Goal: Information Seeking & Learning: Learn about a topic

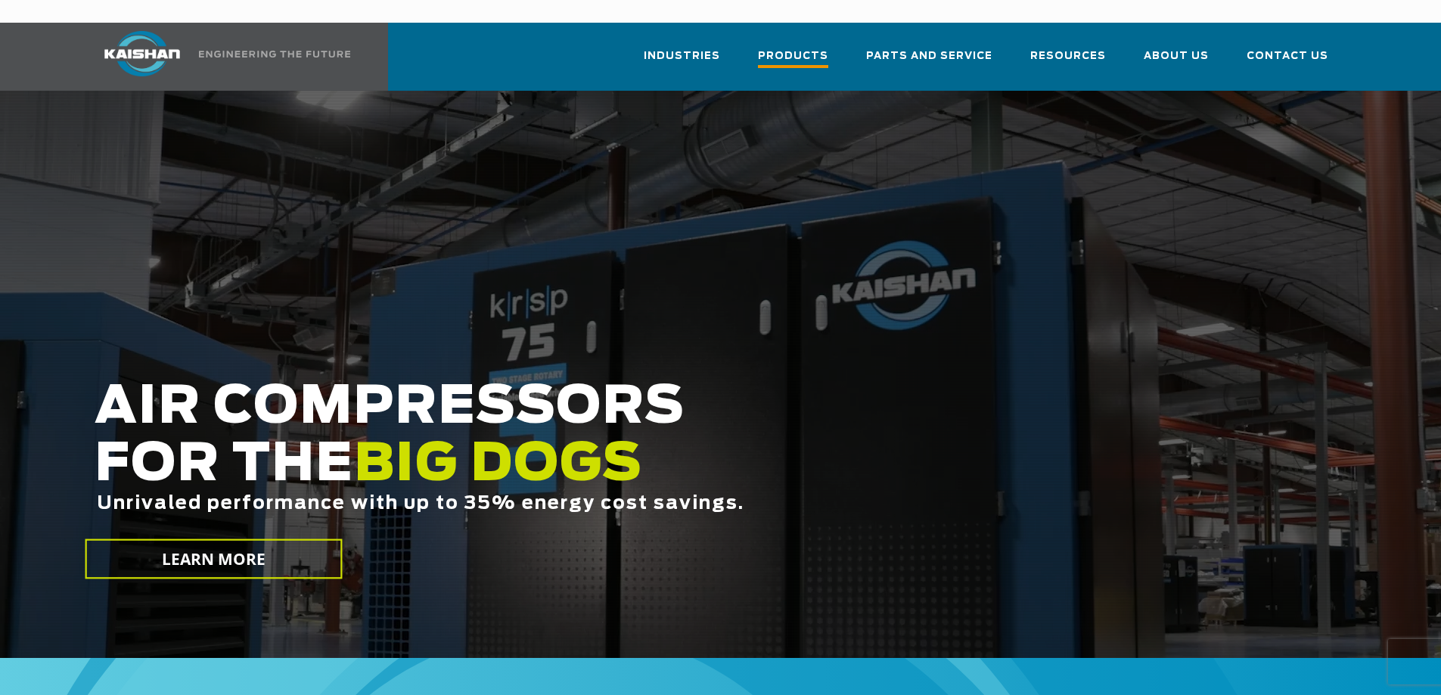
click at [819, 48] on span "Products" at bounding box center [793, 58] width 70 height 20
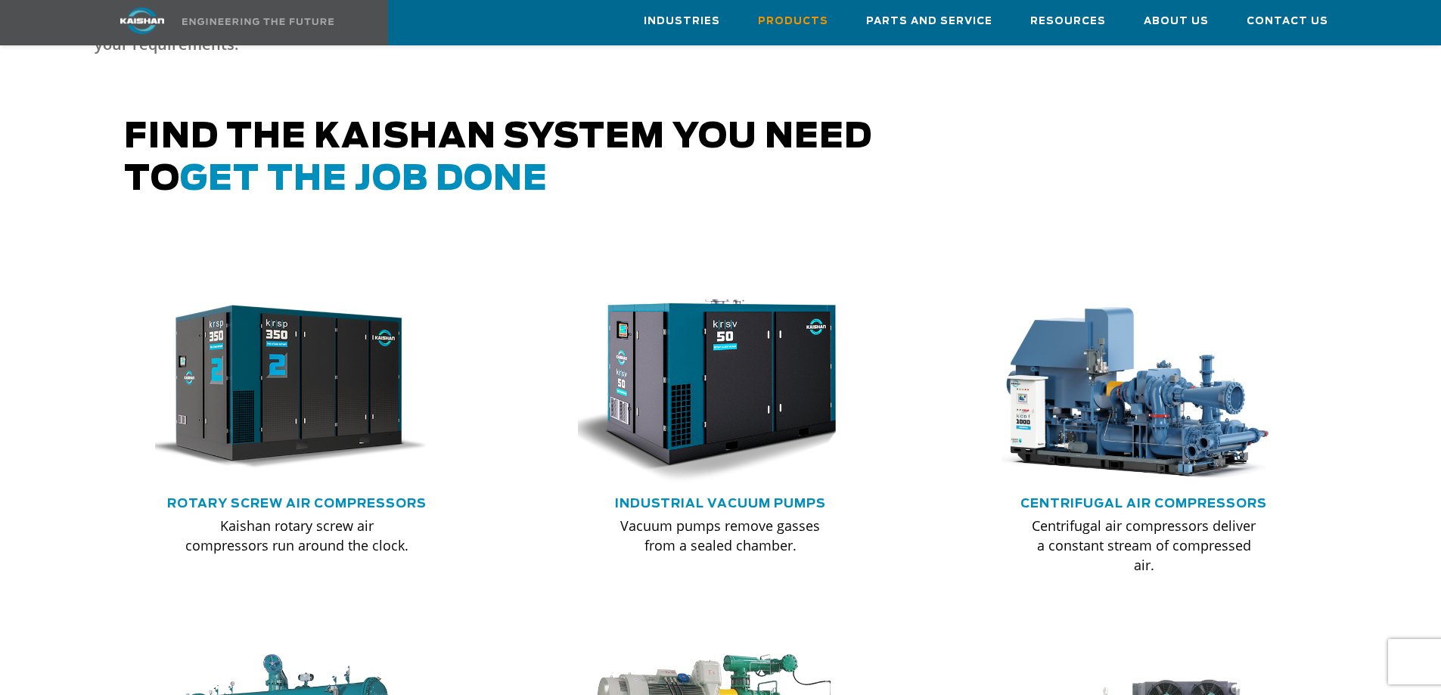
scroll to position [983, 0]
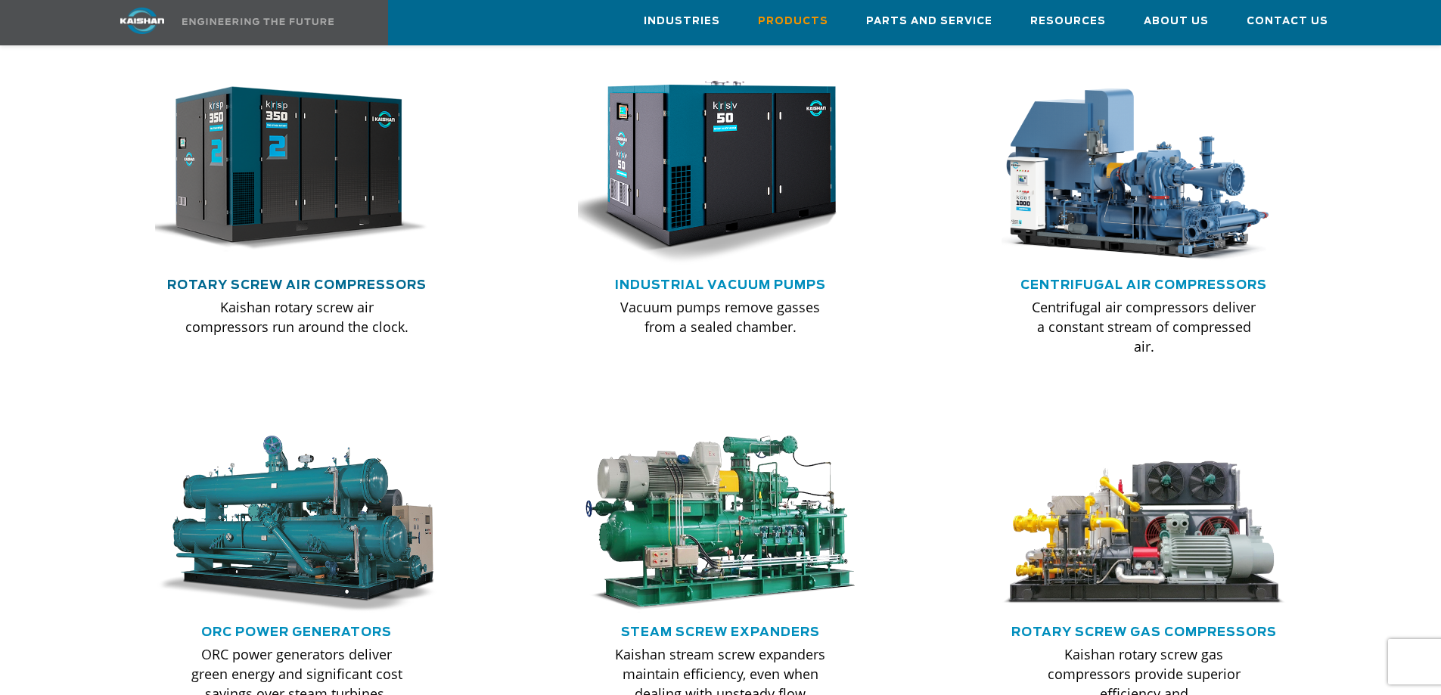
click at [306, 279] on link "Rotary Screw Air Compressors" at bounding box center [296, 285] width 259 height 12
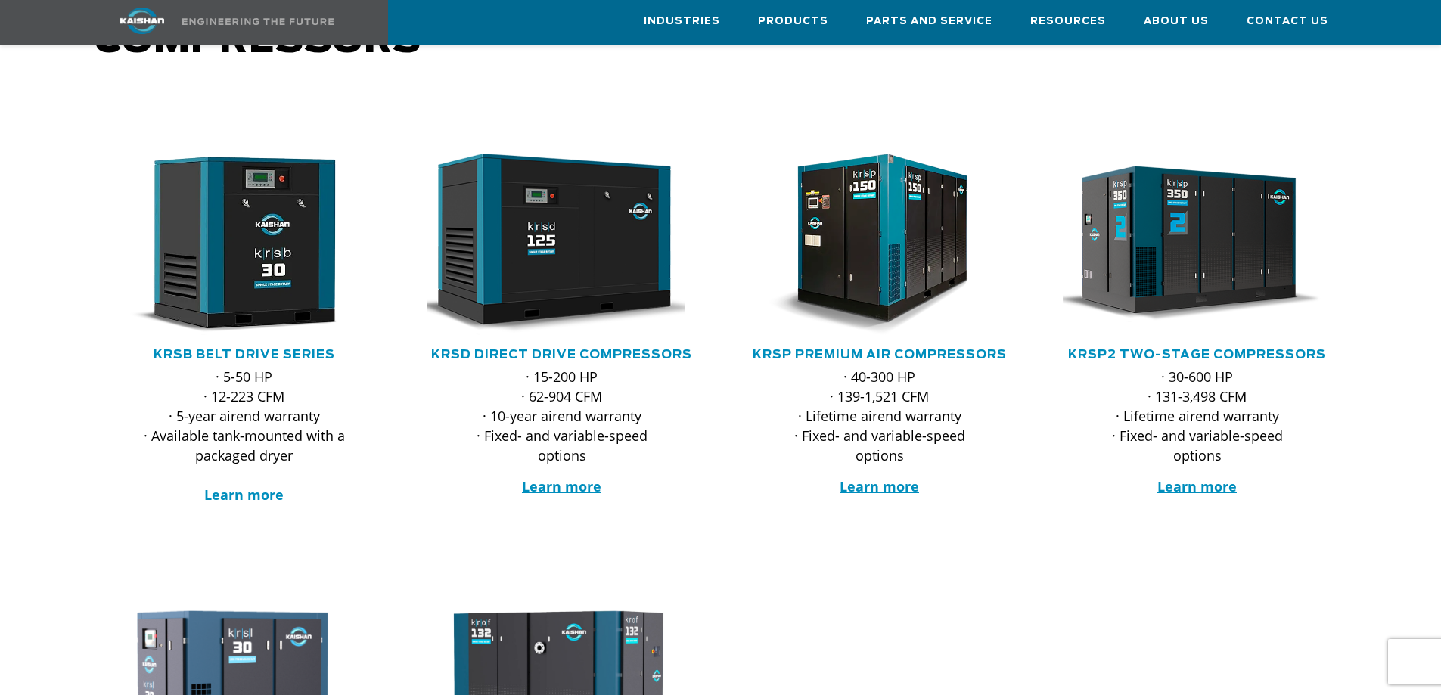
scroll to position [227, 0]
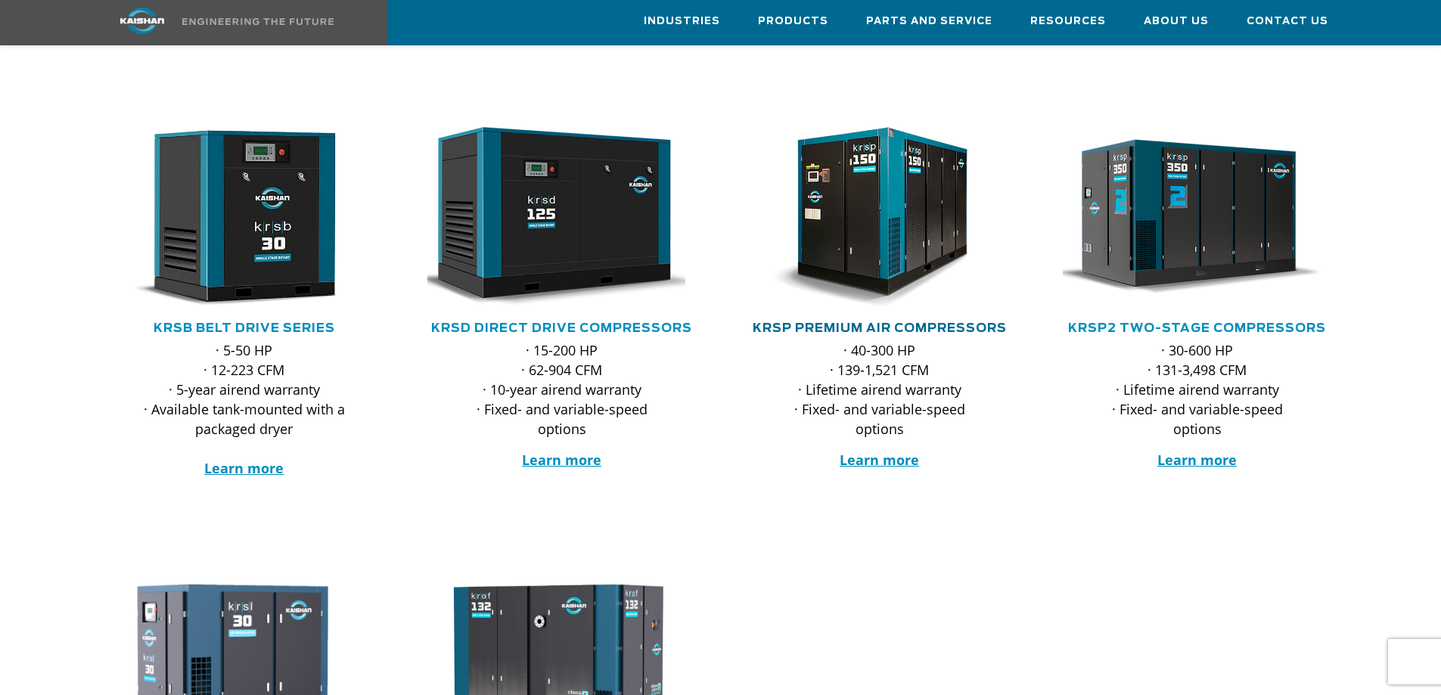
click at [892, 322] on link "KRSP Premium Air Compressors" at bounding box center [880, 328] width 254 height 12
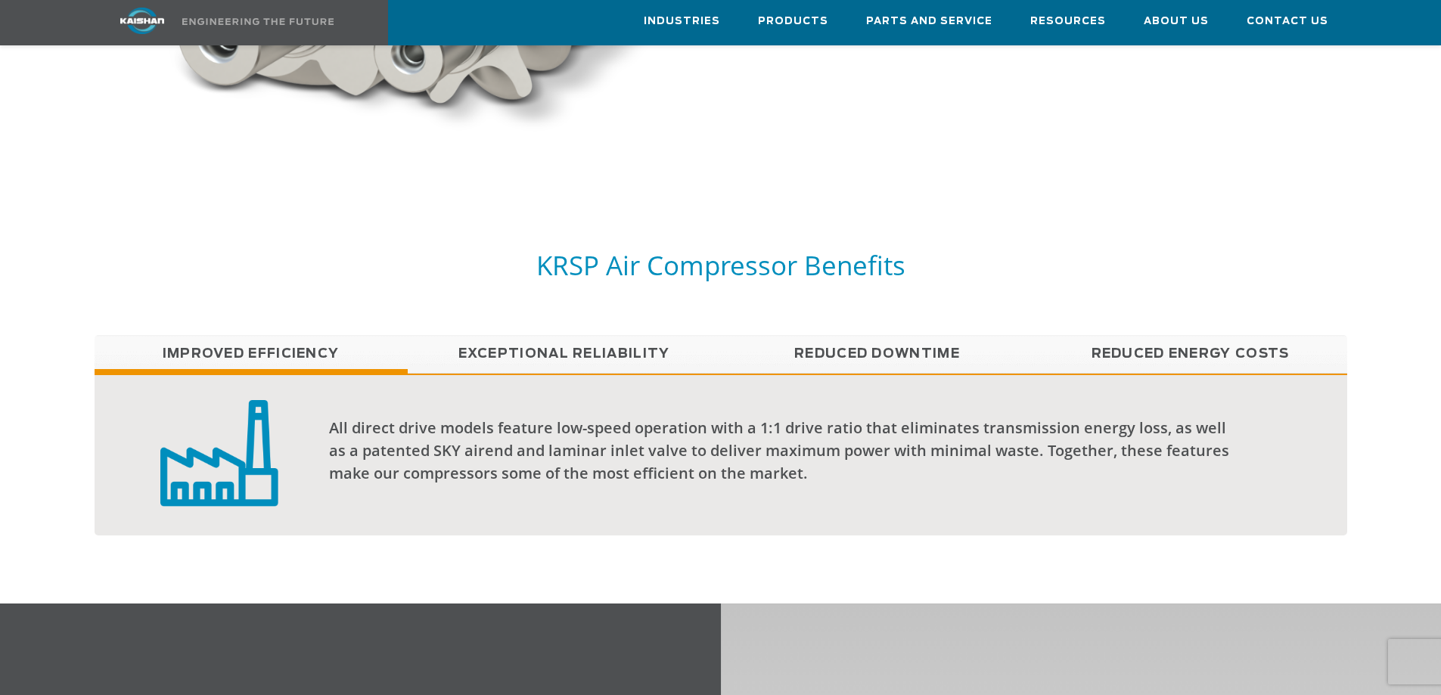
scroll to position [1210, 0]
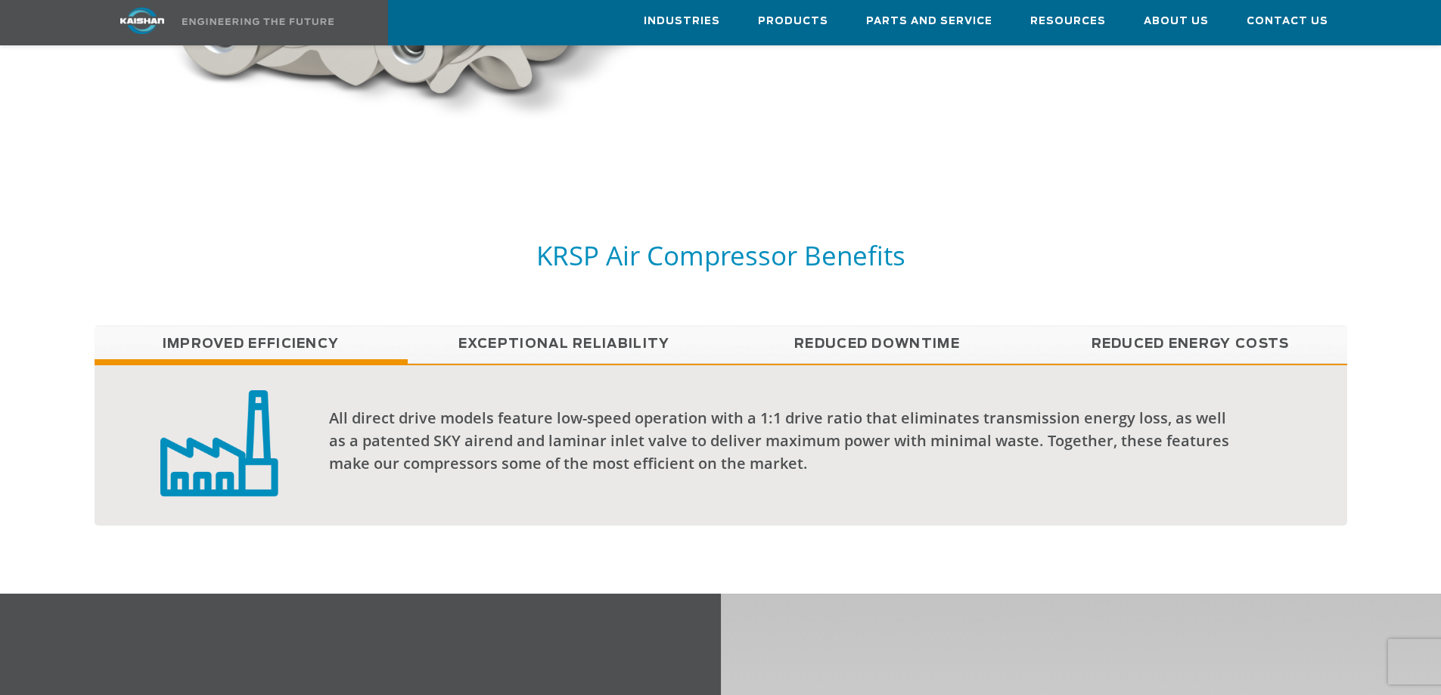
click at [538, 326] on link "Exceptional reliability" at bounding box center [564, 344] width 313 height 38
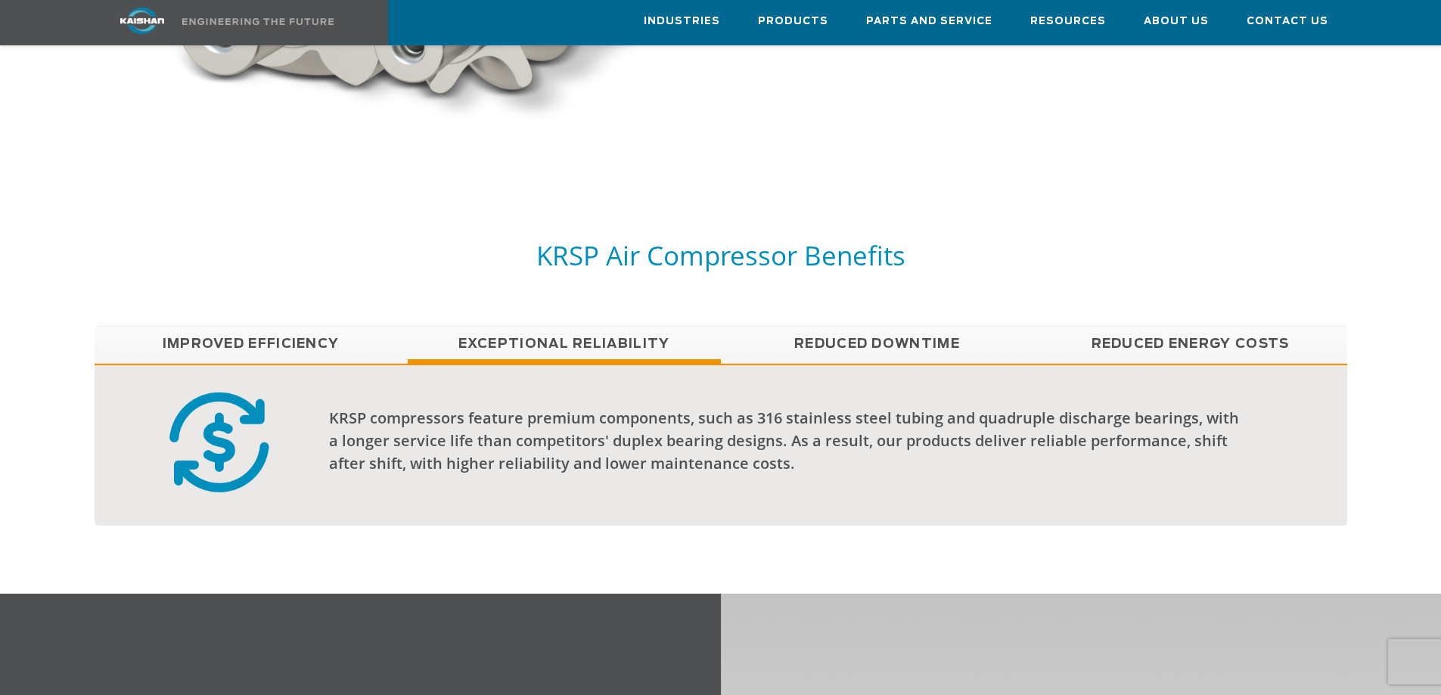
click at [865, 325] on link "Reduced Downtime" at bounding box center [877, 344] width 313 height 38
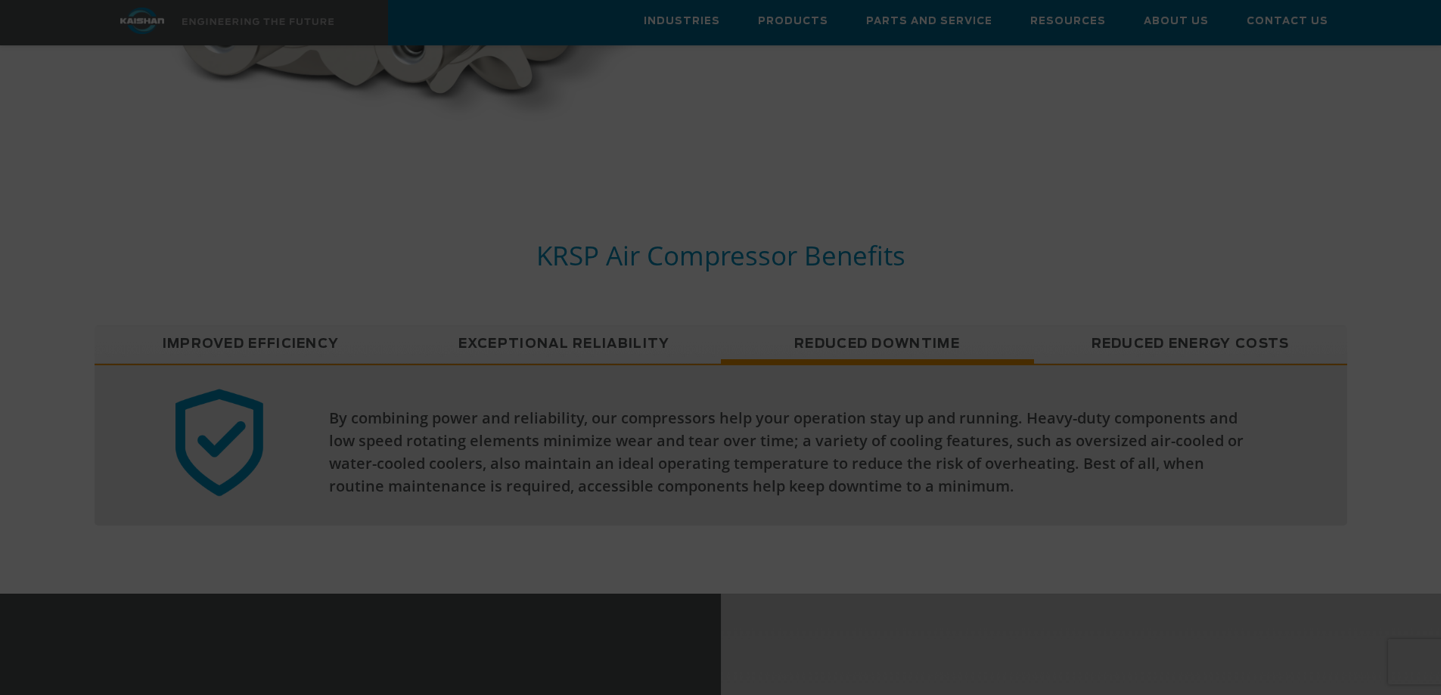
click at [1123, 326] on div "Want to run with the Big Dogs? JOIN THE NEWSLETTER TO GET: FREE email updates F…" at bounding box center [720, 347] width 1441 height 695
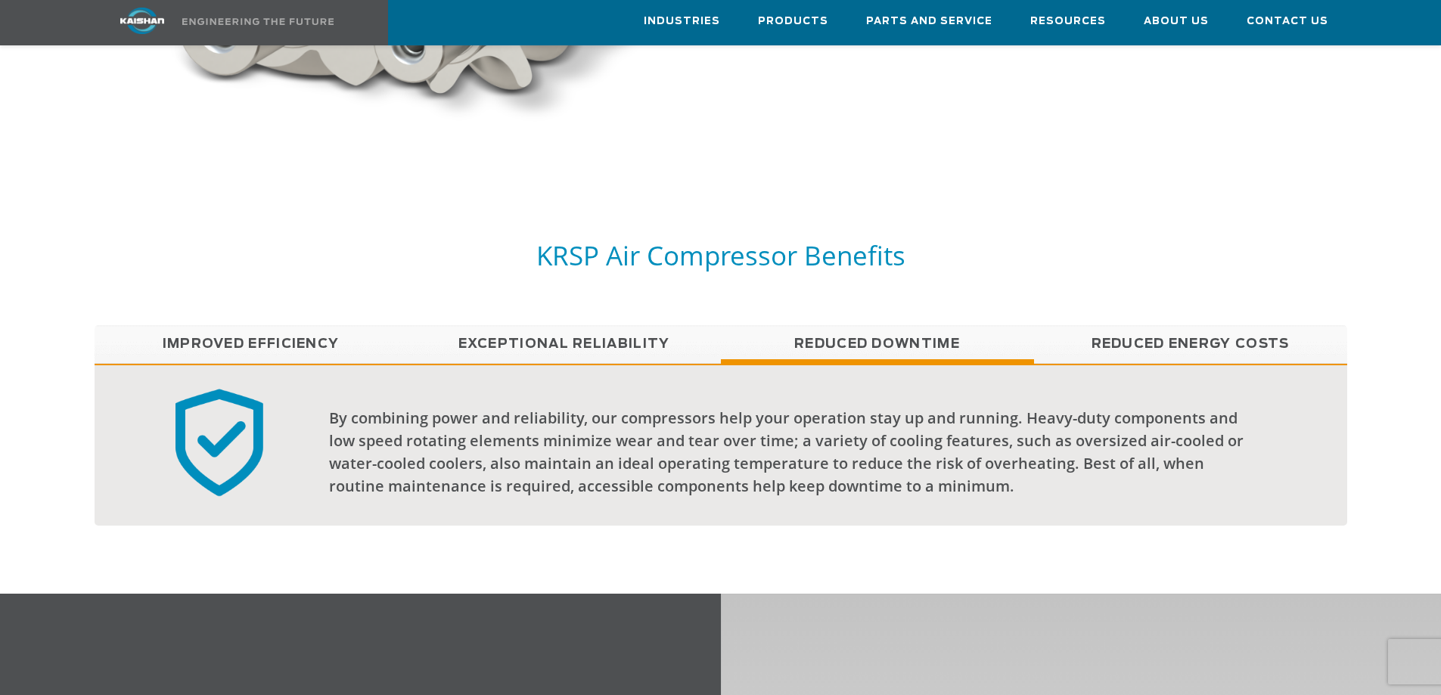
click at [1123, 326] on link "Reduced Energy Costs" at bounding box center [1190, 344] width 313 height 38
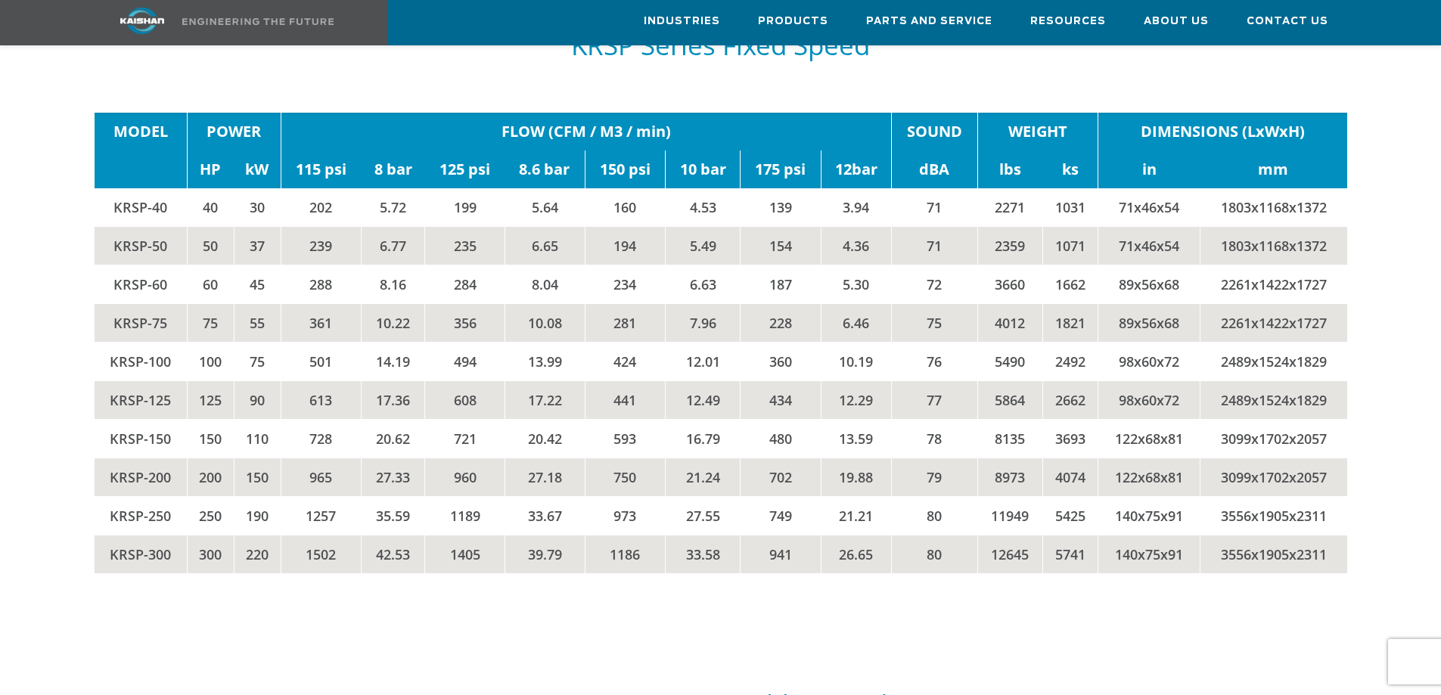
scroll to position [2647, 0]
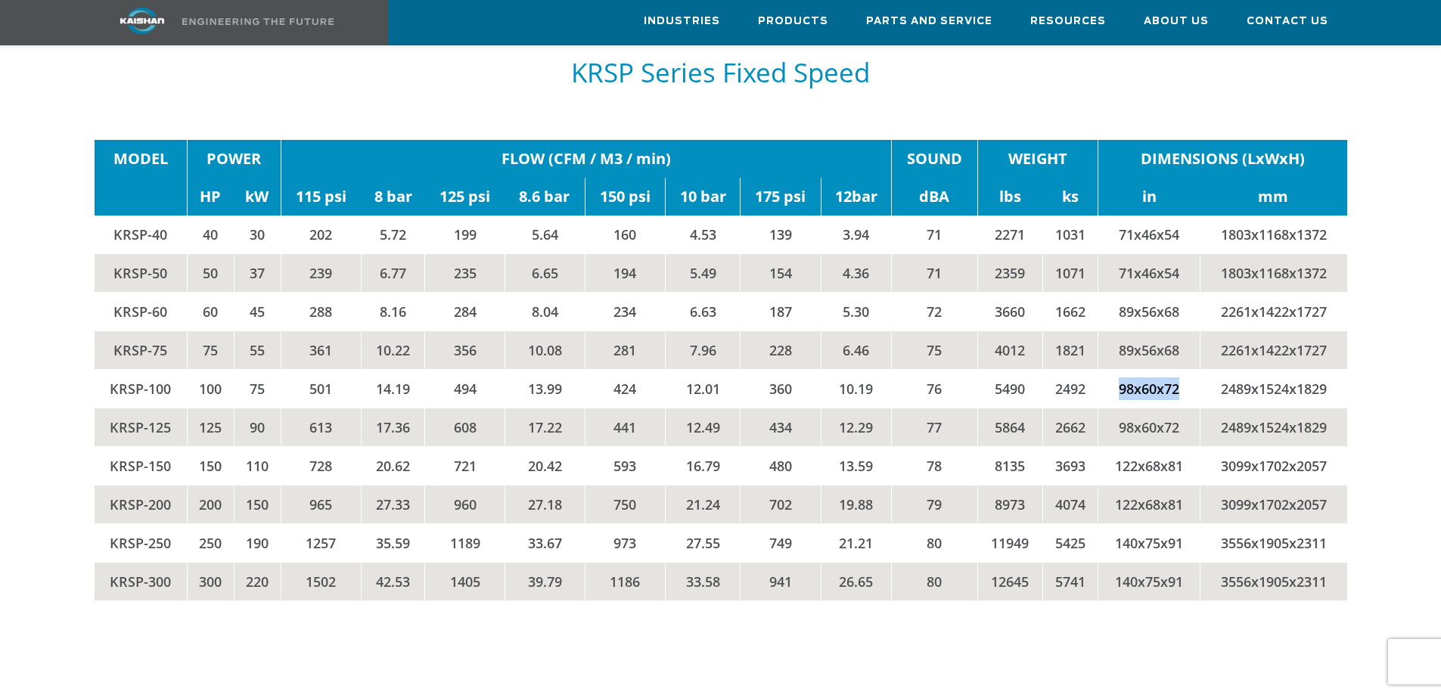
drag, startPoint x: 1113, startPoint y: 368, endPoint x: 1178, endPoint y: 365, distance: 65.8
click at [1178, 369] on td "98x60x72" at bounding box center [1148, 388] width 101 height 39
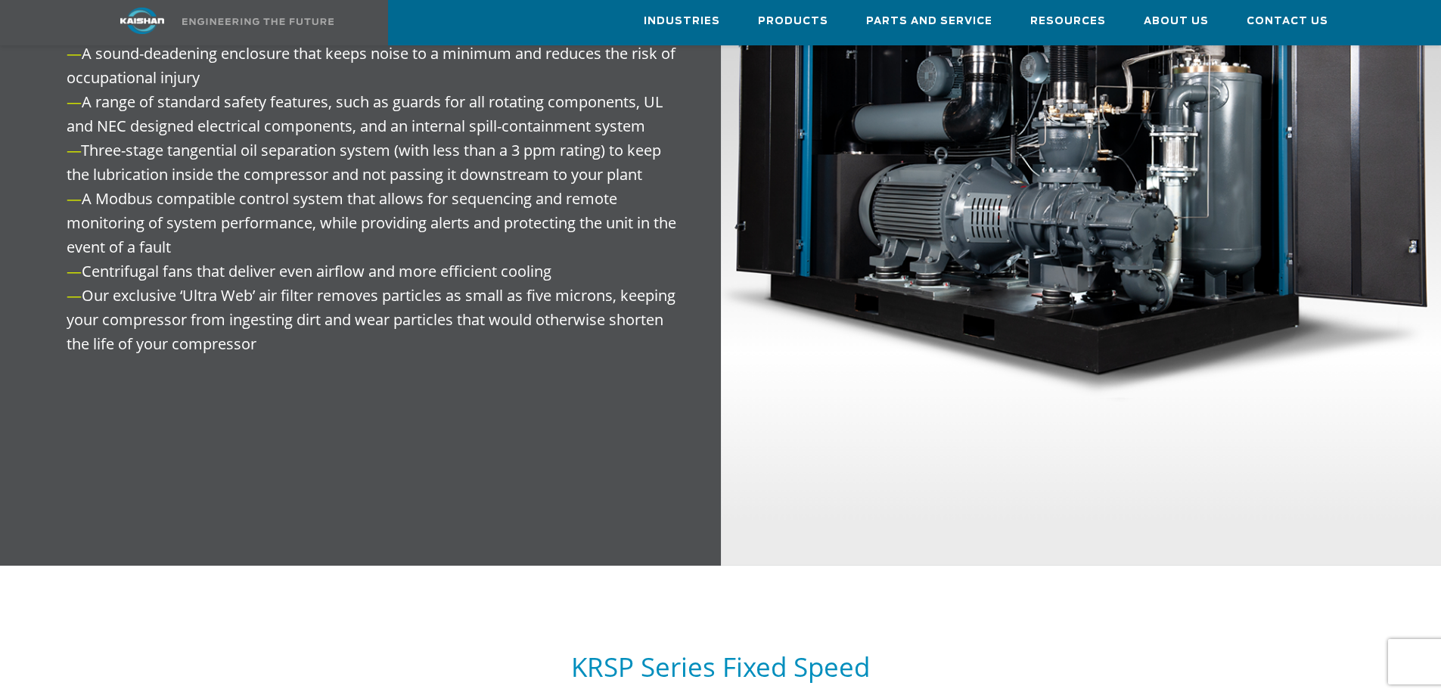
scroll to position [0, 0]
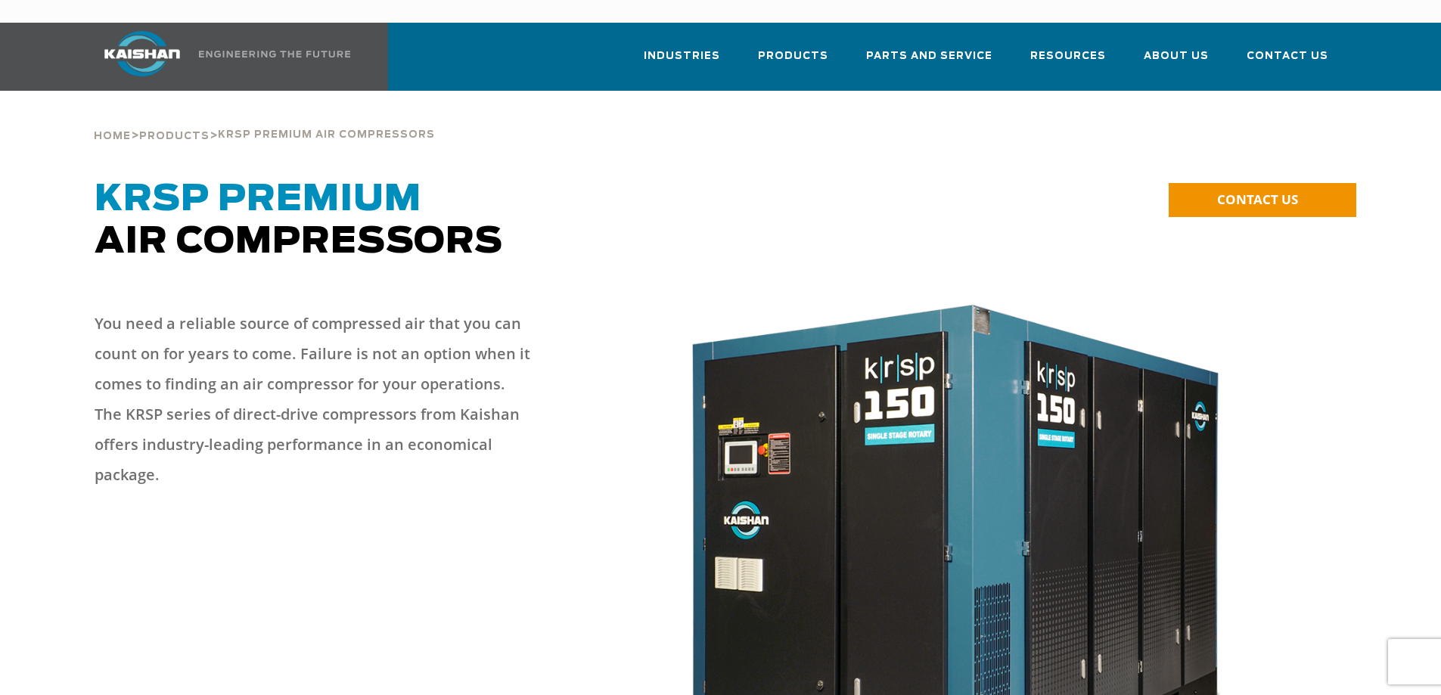
drag, startPoint x: 762, startPoint y: 532, endPoint x: 774, endPoint y: 287, distance: 246.1
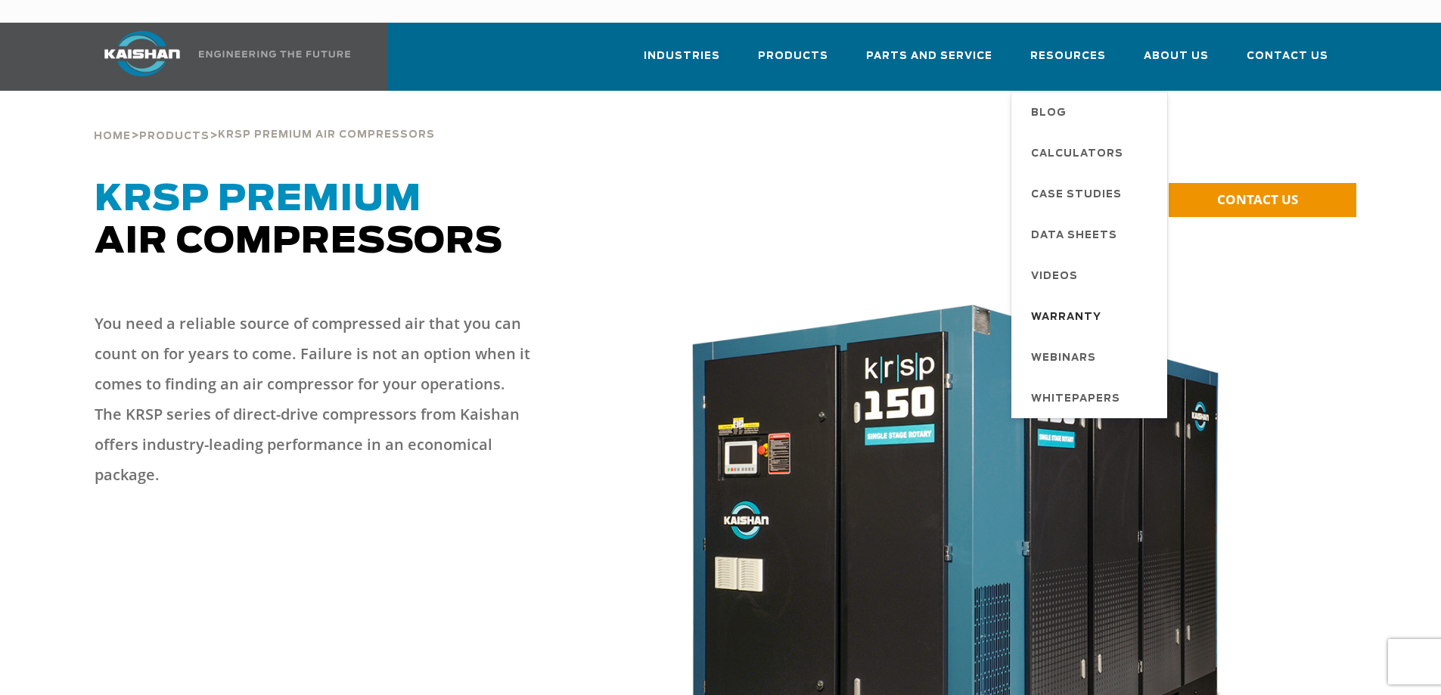
click at [1078, 305] on span "Warranty" at bounding box center [1066, 318] width 70 height 26
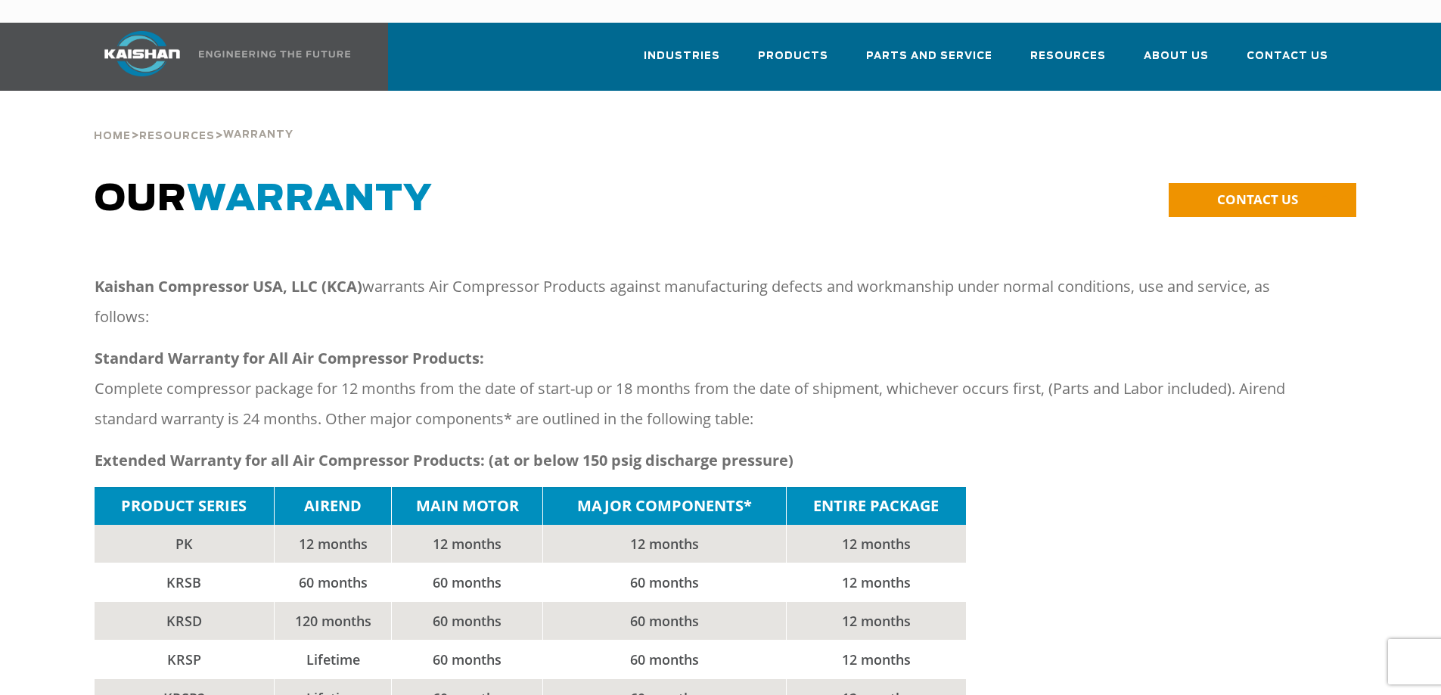
click at [1343, 551] on div "PRODUCT SERIES AIREND MAIN MOTOR MAJOR COMPONENTS* ENTIRE PACKAGE PK 12 months …" at bounding box center [721, 660] width 1252 height 346
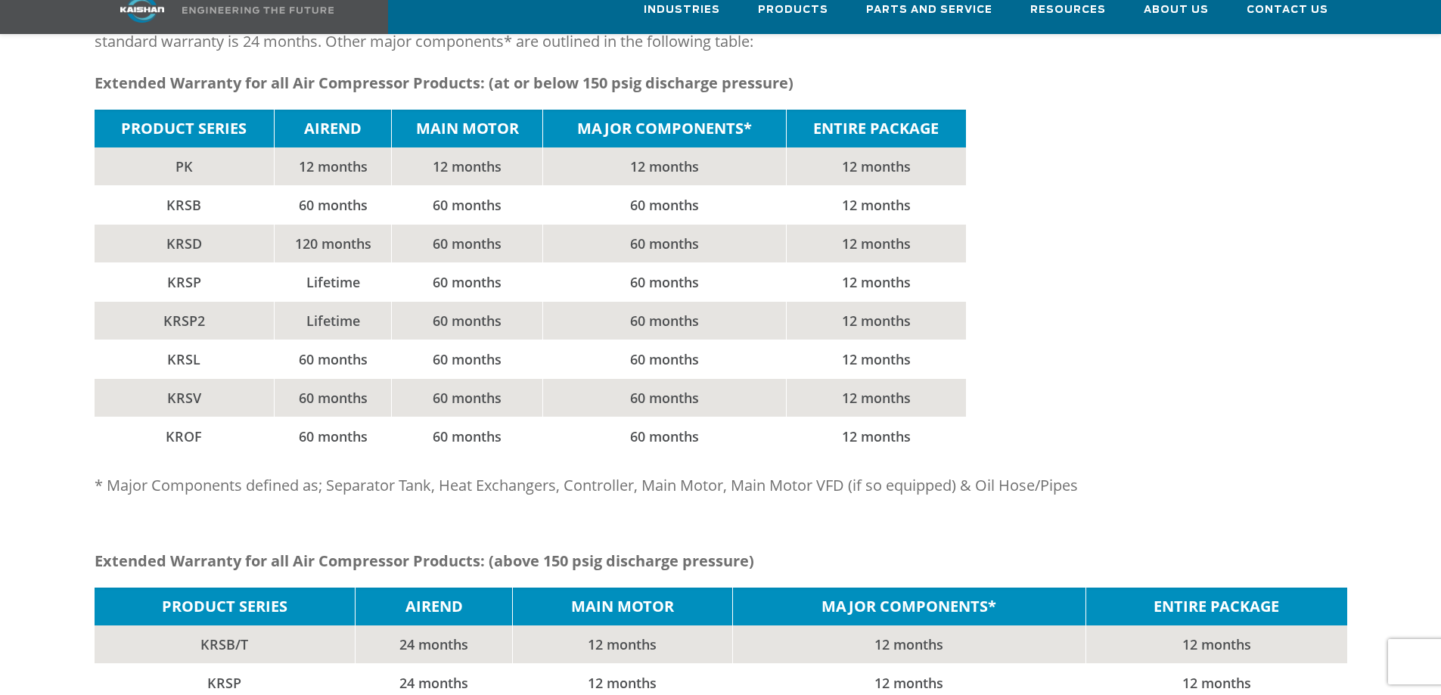
scroll to position [378, 0]
